Goal: Use online tool/utility: Utilize a website feature to perform a specific function

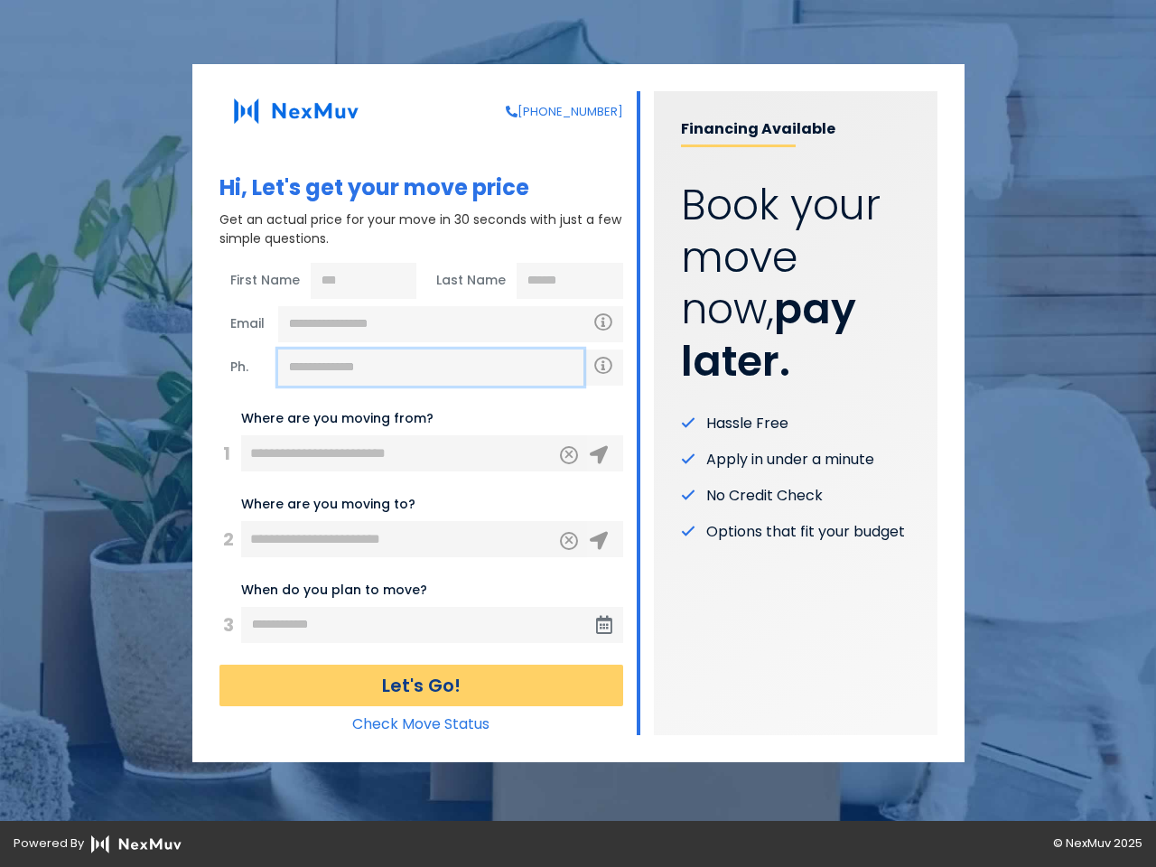
click at [431, 368] on input "text" at bounding box center [430, 367] width 305 height 36
click at [569, 455] on icon "Clear" at bounding box center [568, 452] width 11 height 16
click at [599, 455] on icon at bounding box center [599, 455] width 18 height 18
click at [569, 541] on icon "Clear" at bounding box center [568, 538] width 11 height 16
click at [599, 541] on icon at bounding box center [599, 541] width 18 height 18
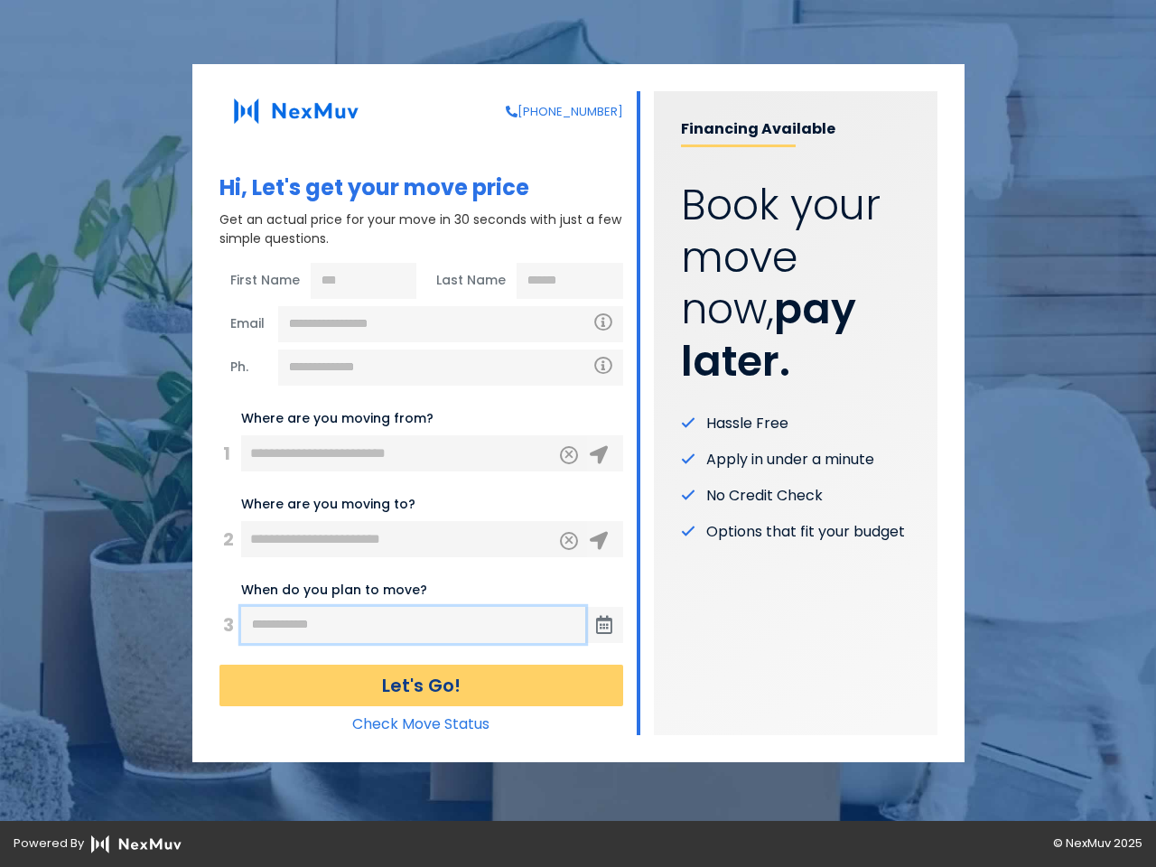
click at [414, 625] on input "text" at bounding box center [413, 625] width 344 height 36
click at [604, 625] on icon at bounding box center [604, 625] width 16 height 18
click at [421, 685] on button "Let's Go!" at bounding box center [421, 686] width 404 height 42
